Goal: Navigation & Orientation: Find specific page/section

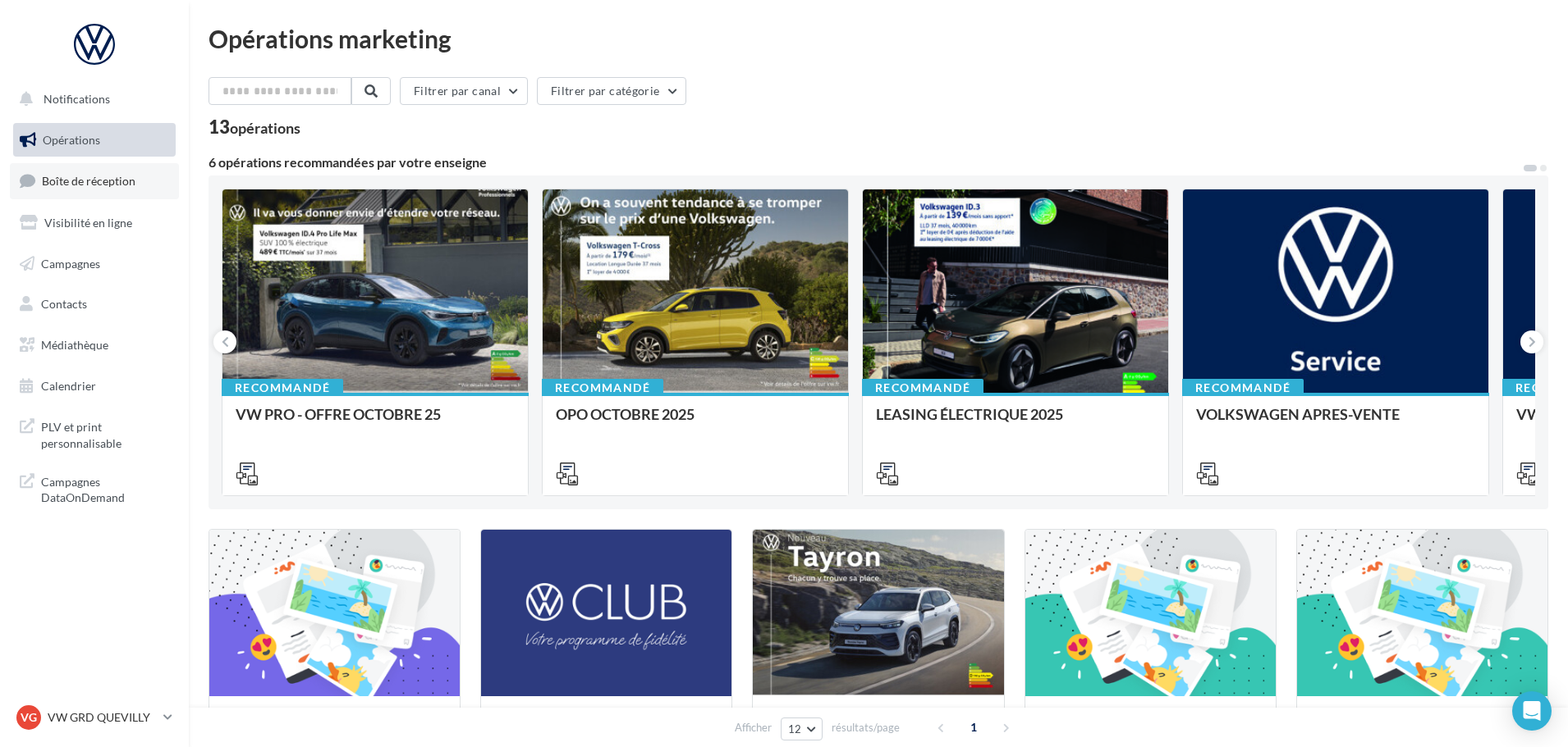
click at [137, 185] on link "Boîte de réception" at bounding box center [94, 180] width 169 height 35
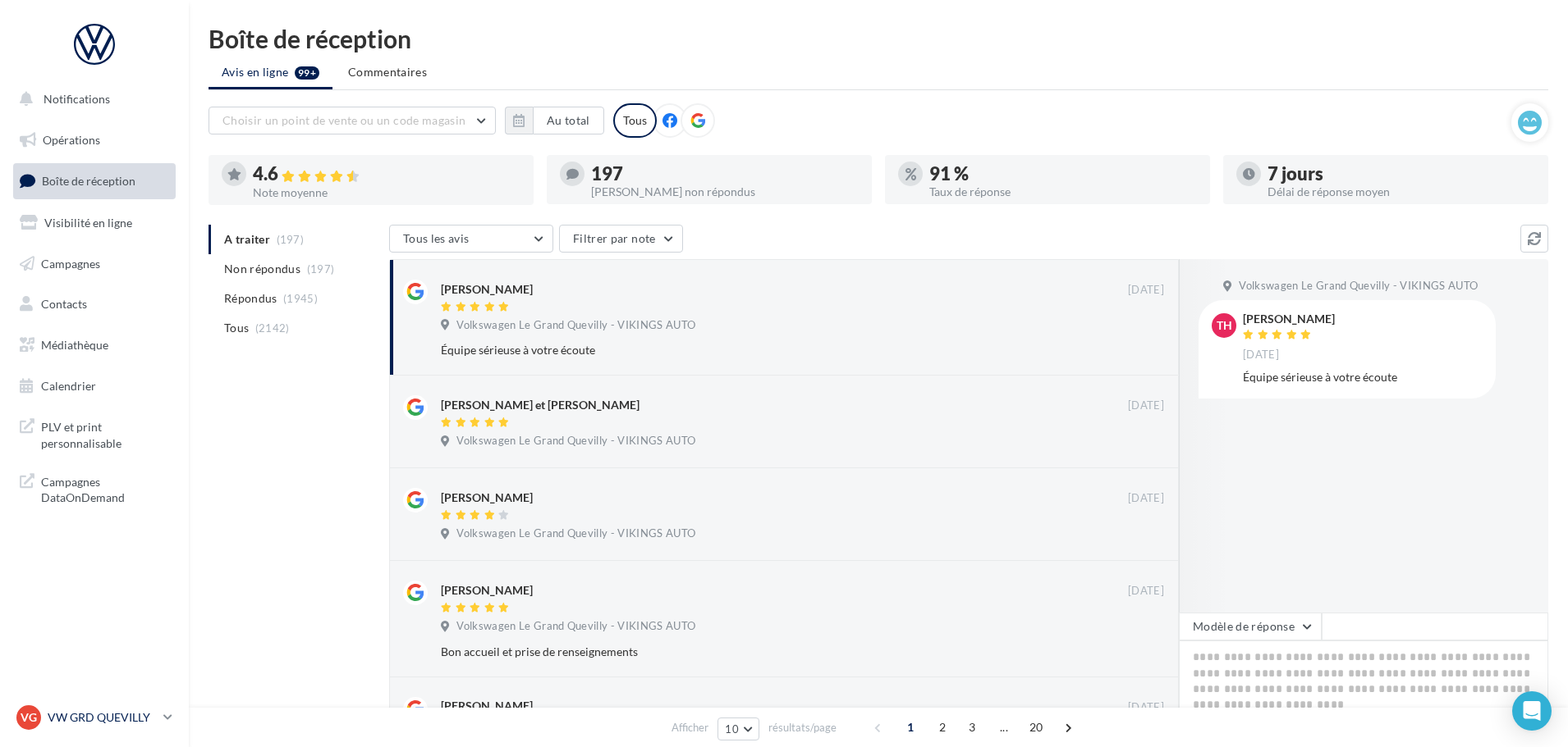
click at [96, 723] on p "VW GRD QUEVILLY" at bounding box center [101, 718] width 109 height 17
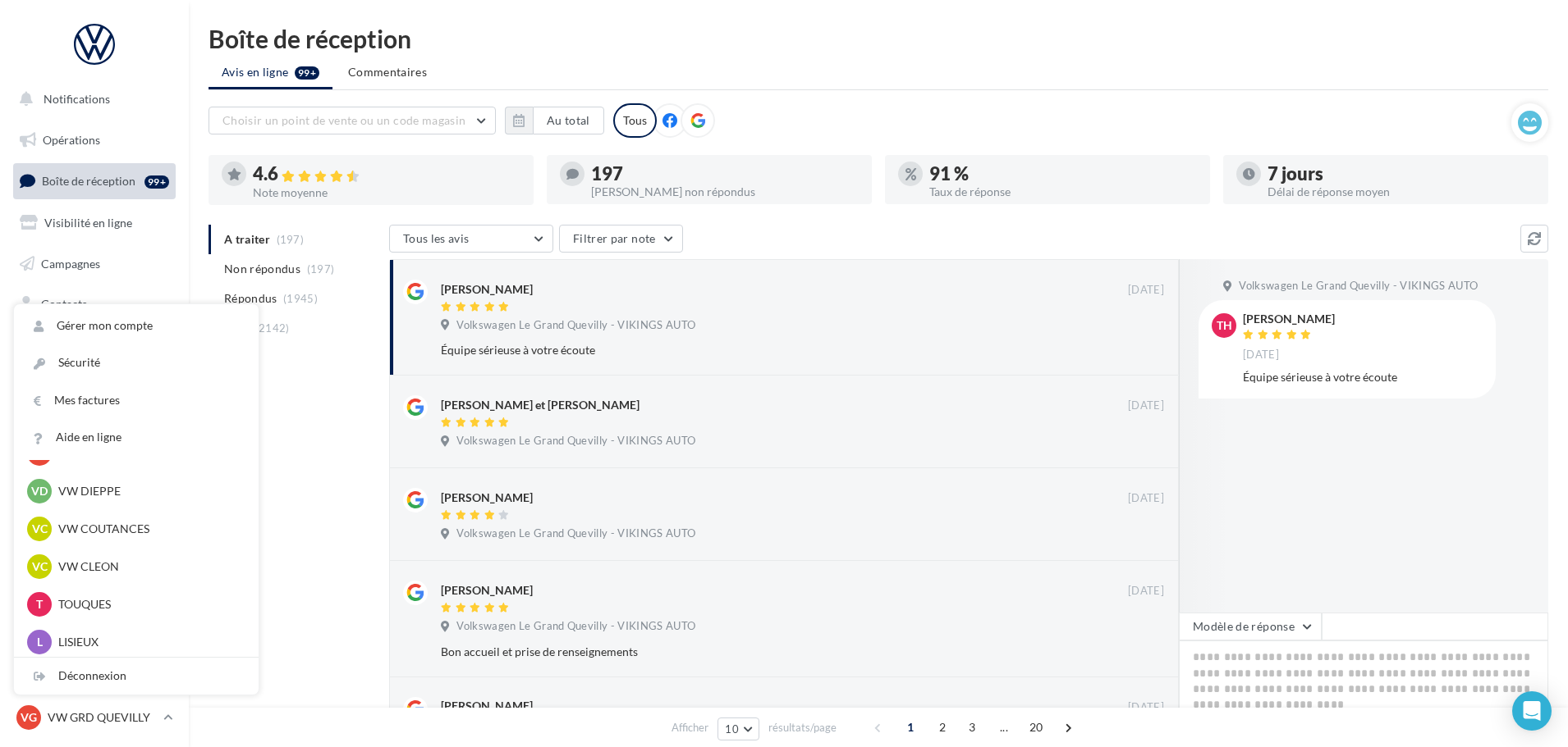
scroll to position [410, 0]
click at [94, 498] on p "VW GRANVILLE" at bounding box center [148, 492] width 180 height 17
